Goal: Task Accomplishment & Management: Manage account settings

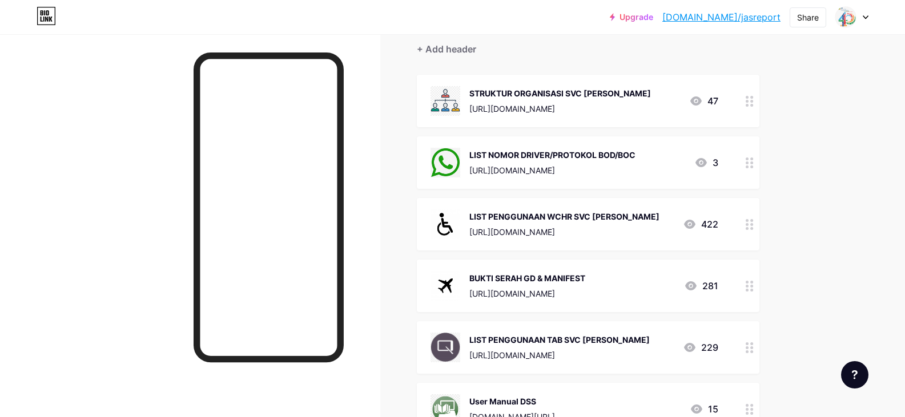
scroll to position [284, 0]
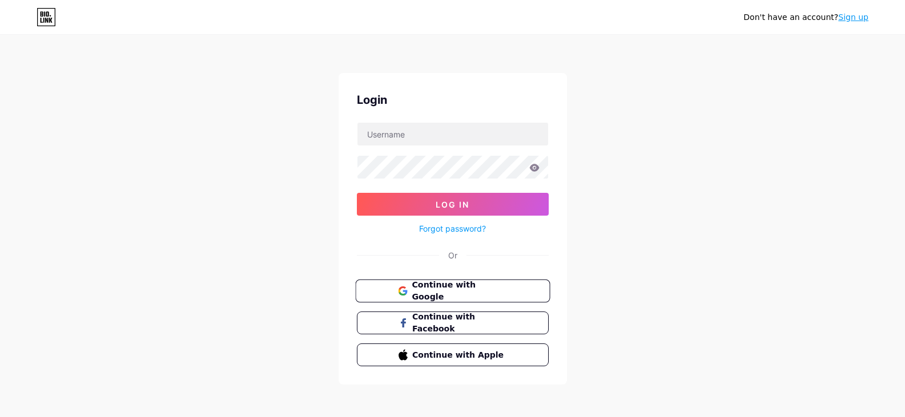
click at [457, 295] on span "Continue with Google" at bounding box center [459, 291] width 95 height 25
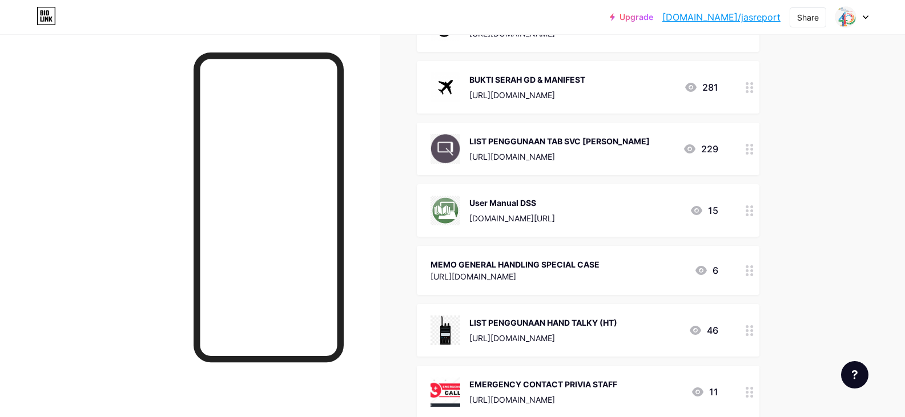
scroll to position [492, 0]
